Goal: Information Seeking & Learning: Find specific fact

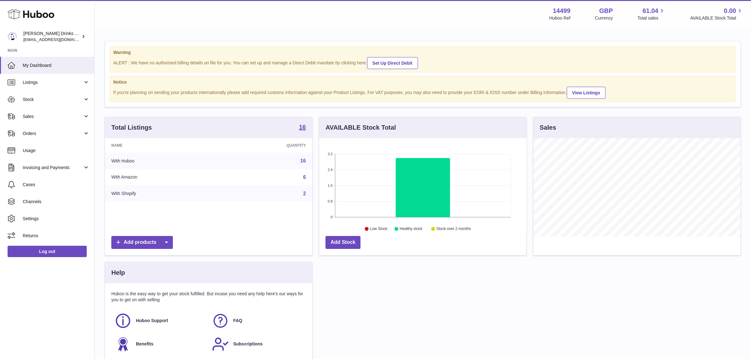
scroll to position [98, 207]
drag, startPoint x: 83, startPoint y: 148, endPoint x: 147, endPoint y: 157, distance: 65.3
click at [83, 148] on span "Usage" at bounding box center [56, 151] width 67 height 6
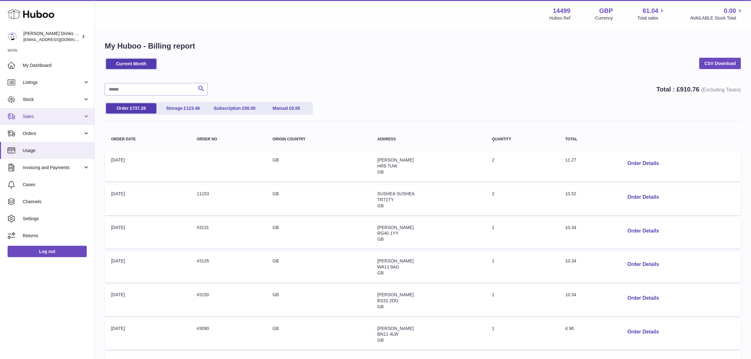
click at [40, 118] on span "Sales" at bounding box center [53, 117] width 60 height 6
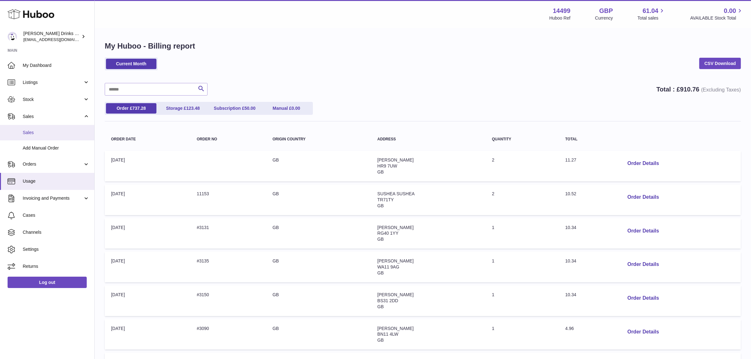
click at [35, 130] on span "Sales" at bounding box center [56, 133] width 67 height 6
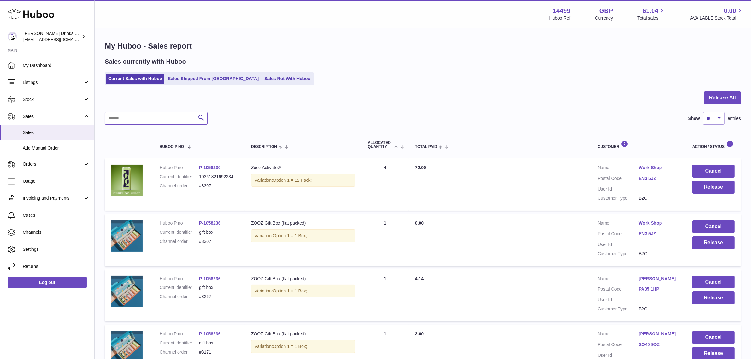
click at [171, 118] on input "text" at bounding box center [156, 118] width 103 height 13
type input "****"
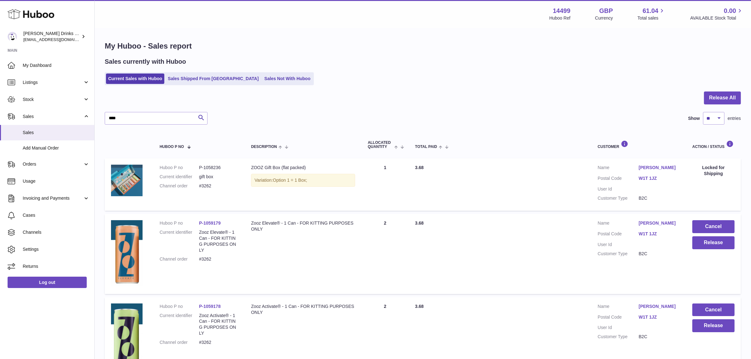
drag, startPoint x: 216, startPoint y: 185, endPoint x: 195, endPoint y: 187, distance: 21.2
click at [195, 187] on dl "Huboo P no P-1058236 Current identifier gift box Channel order #3262" at bounding box center [199, 178] width 79 height 27
copy dl "#3262"
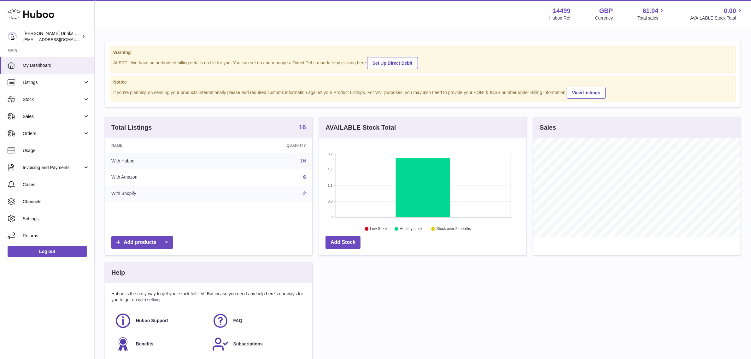
scroll to position [98, 207]
click at [58, 118] on span "Sales" at bounding box center [53, 117] width 60 height 6
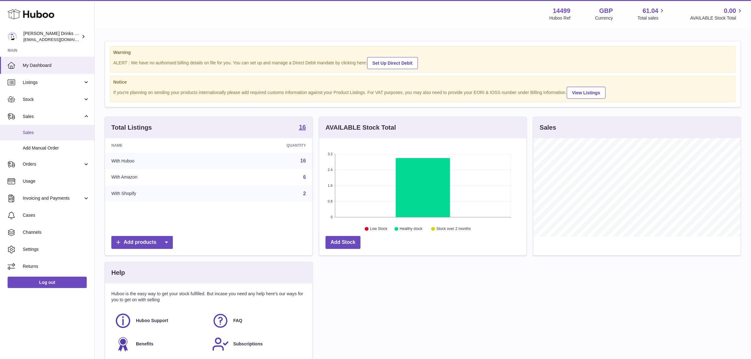
click at [55, 130] on span "Sales" at bounding box center [56, 133] width 67 height 6
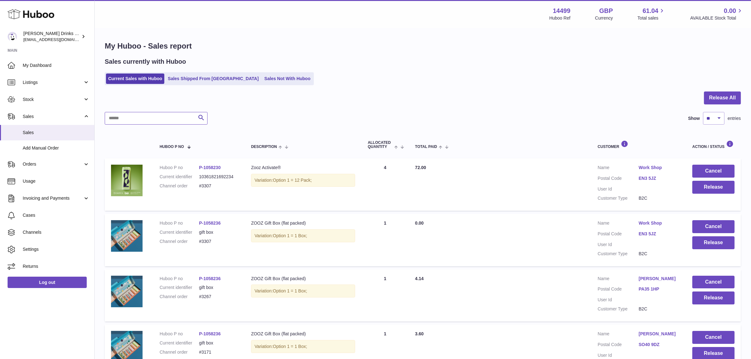
click at [178, 120] on input "text" at bounding box center [156, 118] width 103 height 13
type input "****"
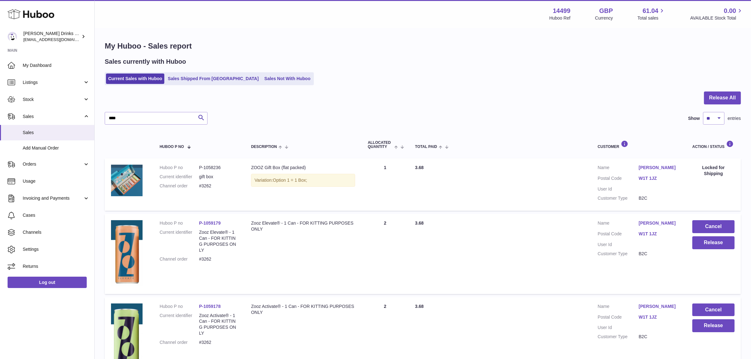
drag, startPoint x: 681, startPoint y: 168, endPoint x: 639, endPoint y: 166, distance: 42.0
click at [639, 166] on td "Customer Name [PERSON_NAME] Postal Code W1T 1JZ User Id Customer Type B2C" at bounding box center [638, 184] width 95 height 52
copy link "[PERSON_NAME]"
